Goal: Transaction & Acquisition: Purchase product/service

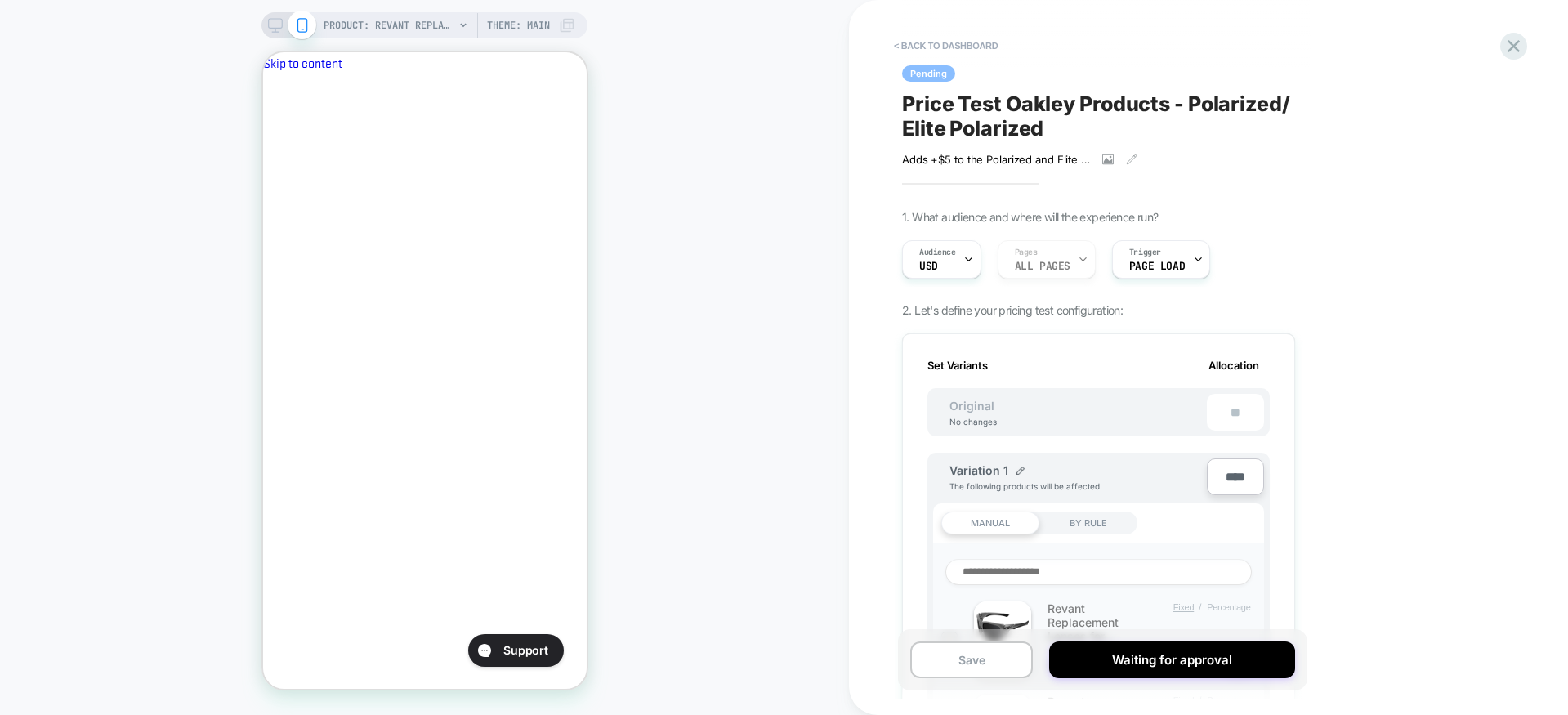
click at [269, 149] on icon "Close" at bounding box center [269, 149] width 0 height 0
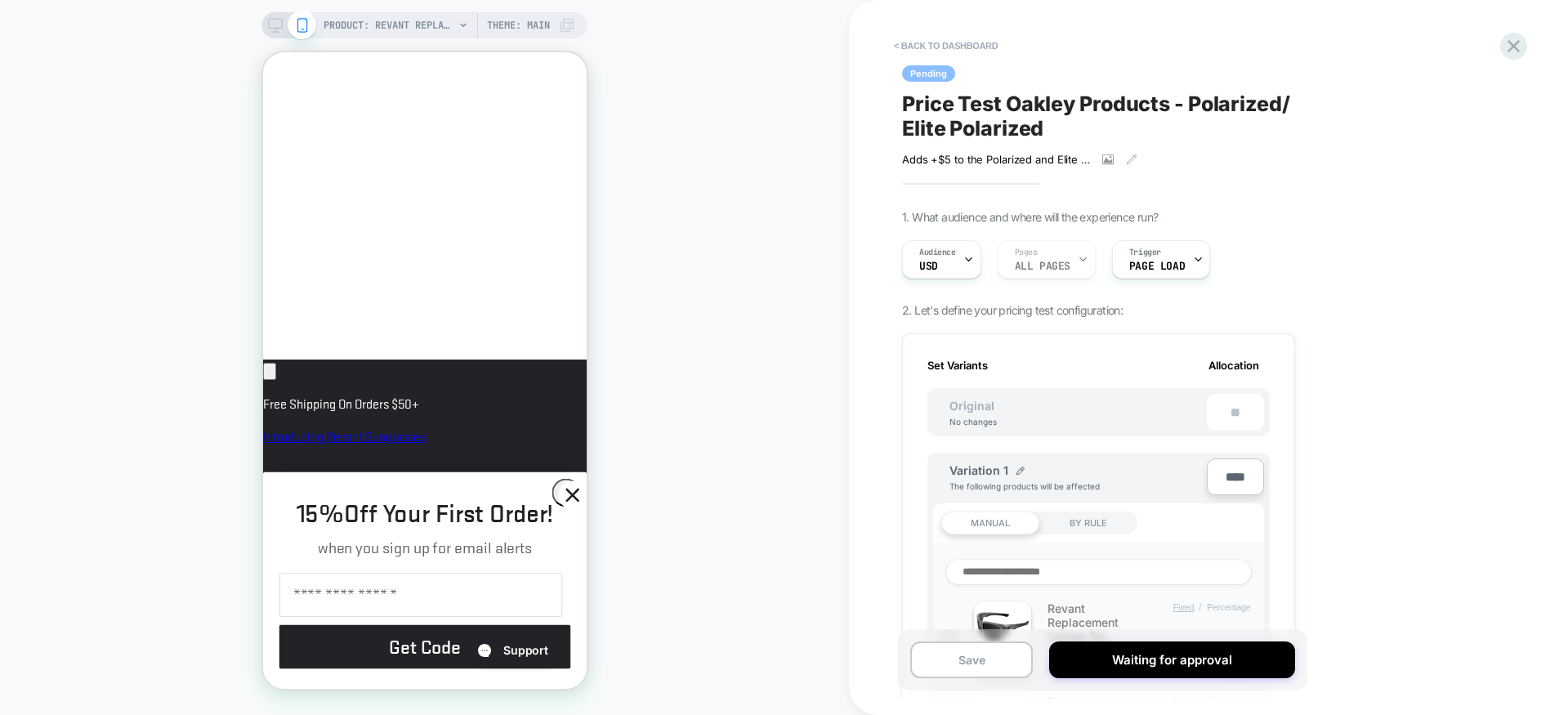
scroll to position [1118, 0]
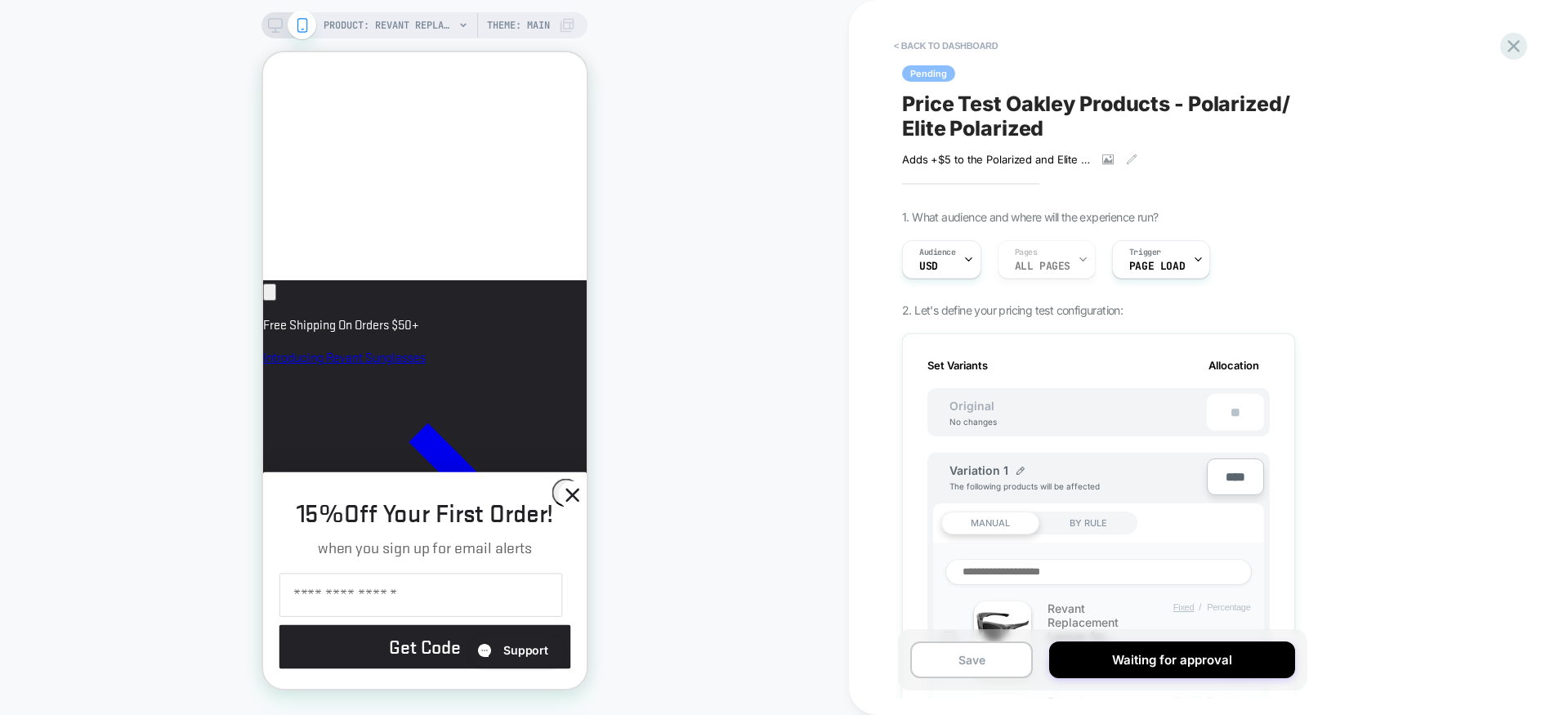
click at [568, 502] on circle "Close dialog" at bounding box center [571, 494] width 27 height 27
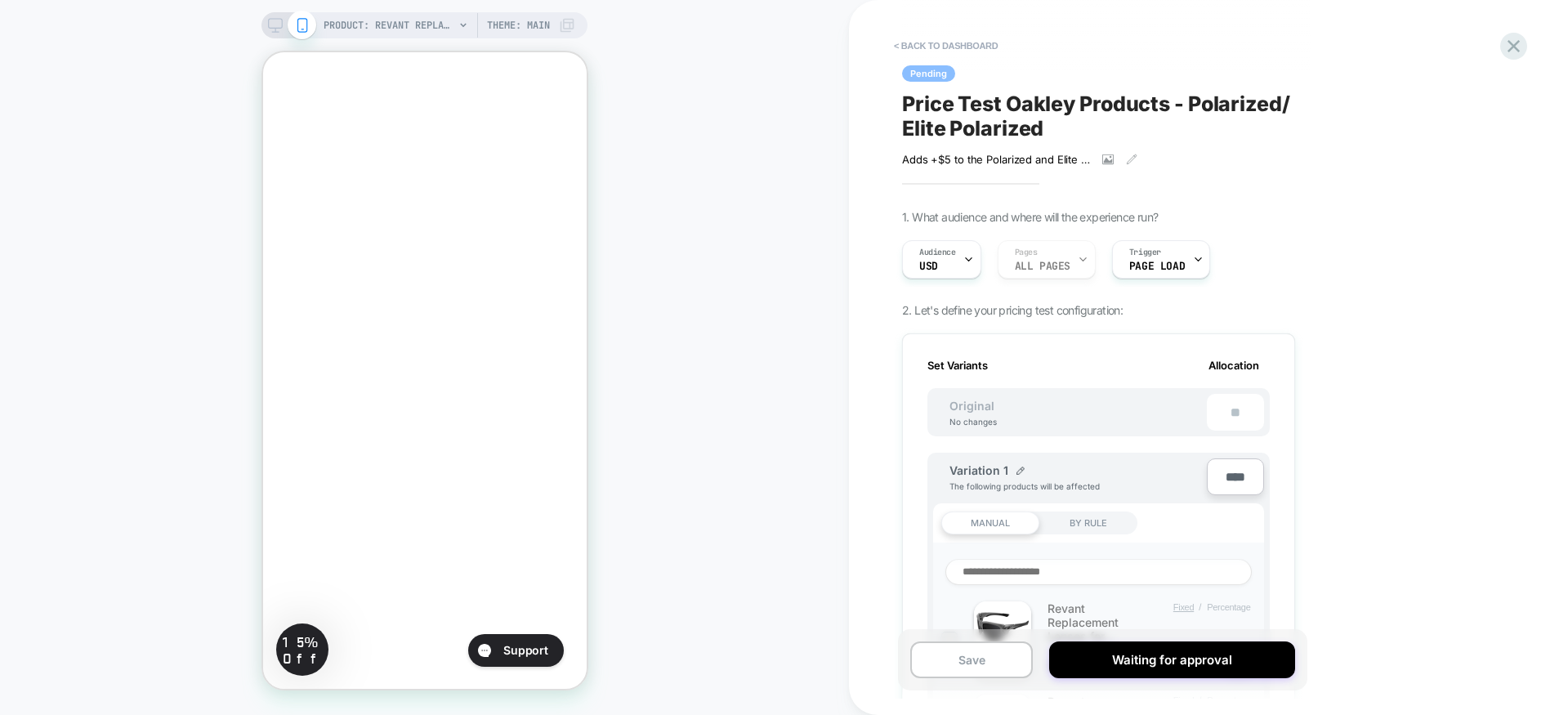
scroll to position [0, 0]
type input "*****"
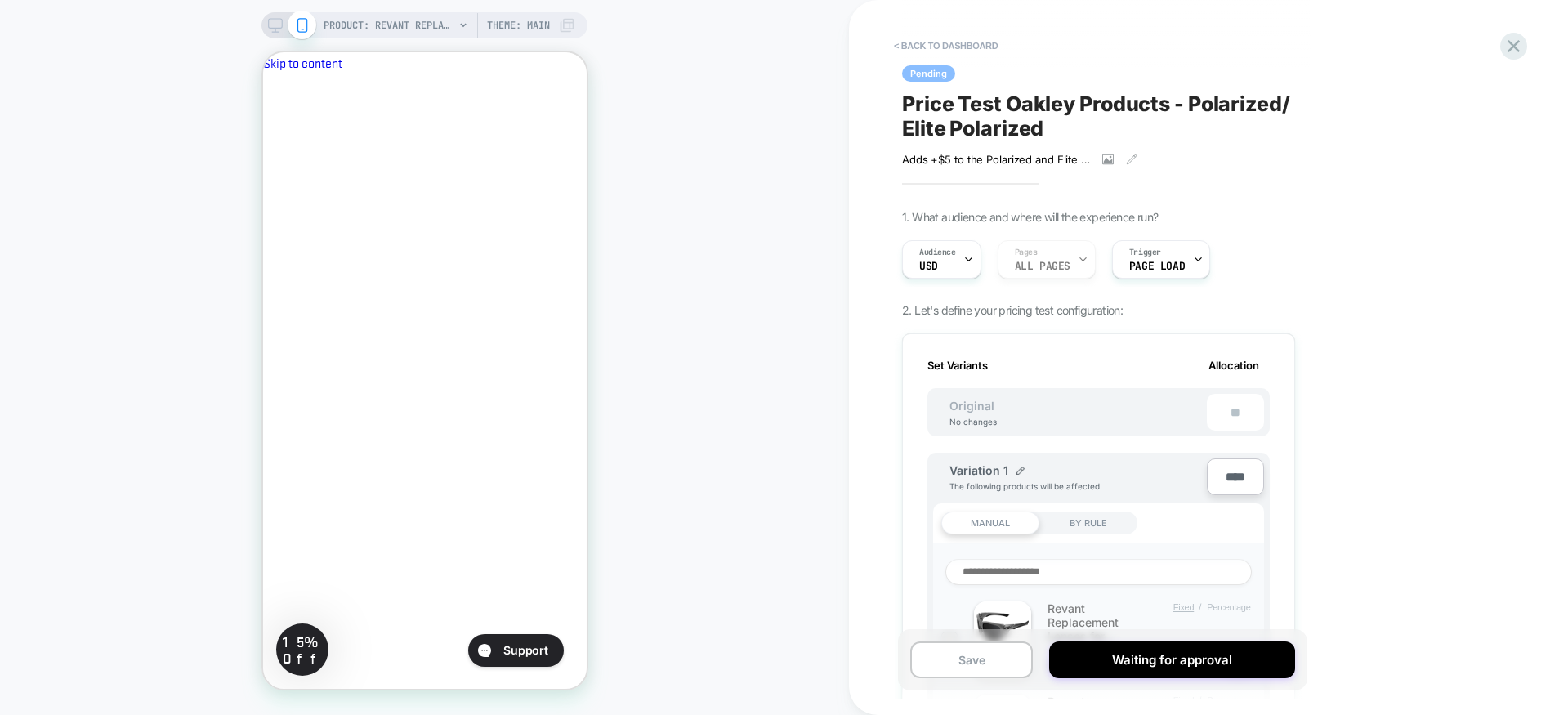
scroll to position [0, 0]
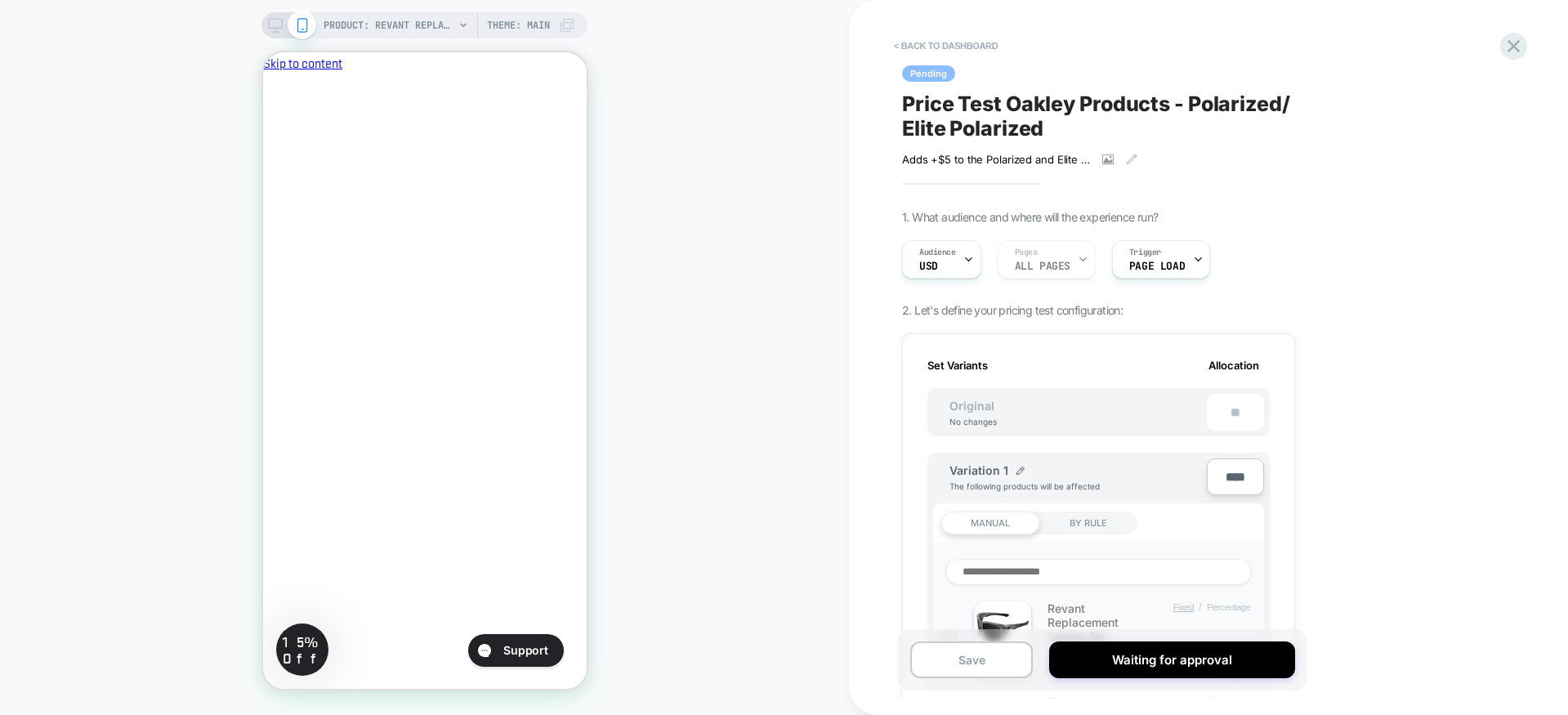
click at [277, 25] on icon at bounding box center [274, 25] width 15 height 15
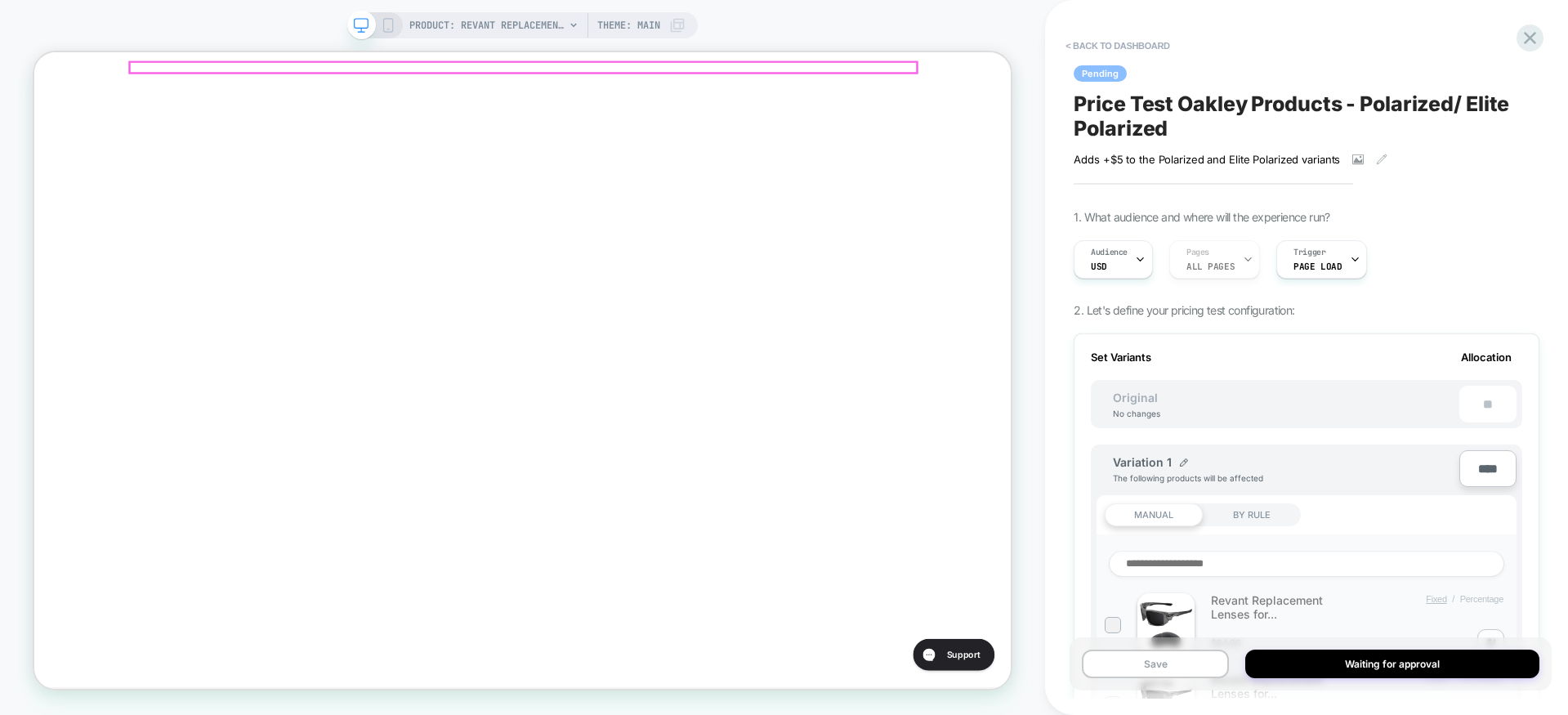
scroll to position [0, 549]
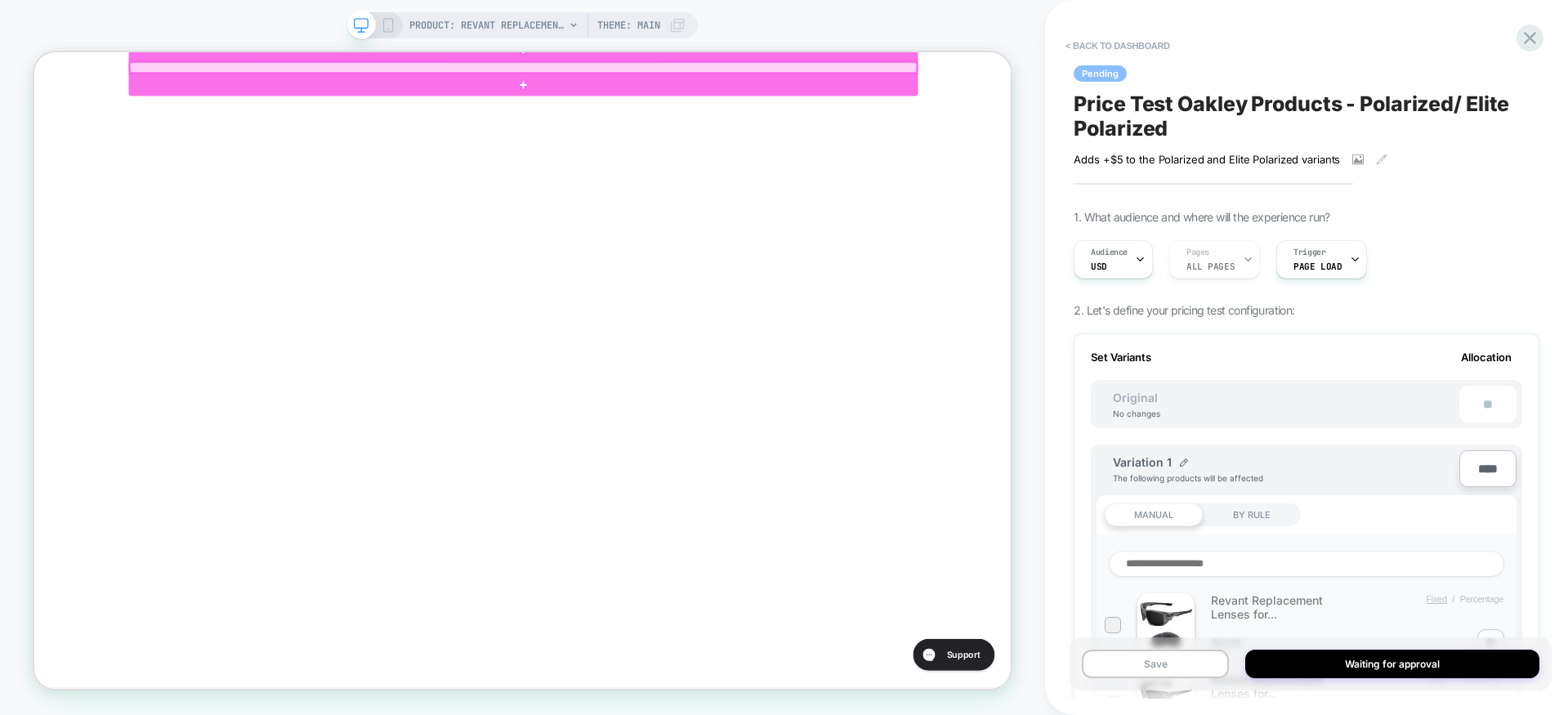
click at [450, 75] on div at bounding box center [686, 73] width 1050 height 14
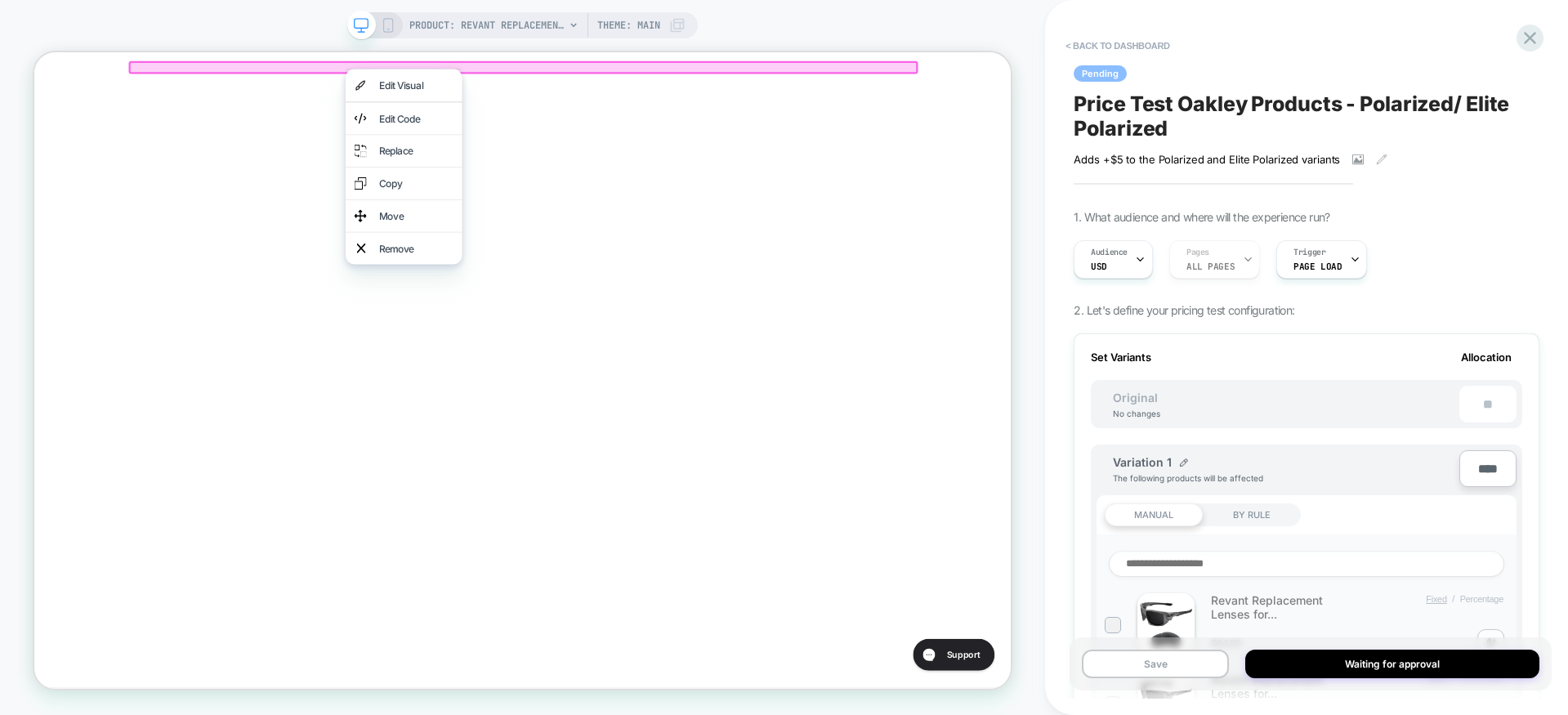
click at [944, 27] on div "PRODUCT: Revant Replacement Lenses for Oakley [PERSON_NAME] OO9102 PRODUCT: Rev…" at bounding box center [522, 358] width 1045 height 683
click at [258, 34] on div "PRODUCT: Revant Replacement Lenses for Oakley [PERSON_NAME] OO9102 PRODUCT: Rev…" at bounding box center [522, 358] width 1045 height 683
click at [203, 27] on div "PRODUCT: Revant Replacement Lenses for Oakley [PERSON_NAME] OO9102 PRODUCT: Rev…" at bounding box center [522, 358] width 1045 height 683
